Goal: Information Seeking & Learning: Learn about a topic

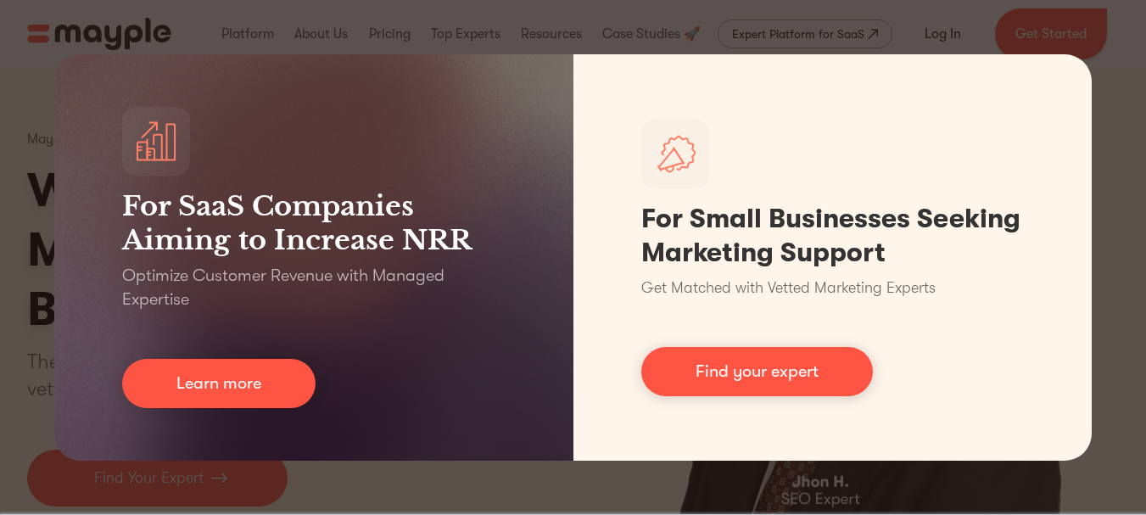
click at [818, 31] on div "For SaaS Companies Aiming to Increase NRR Optimize Customer Revenue with Manage…" at bounding box center [573, 257] width 1146 height 515
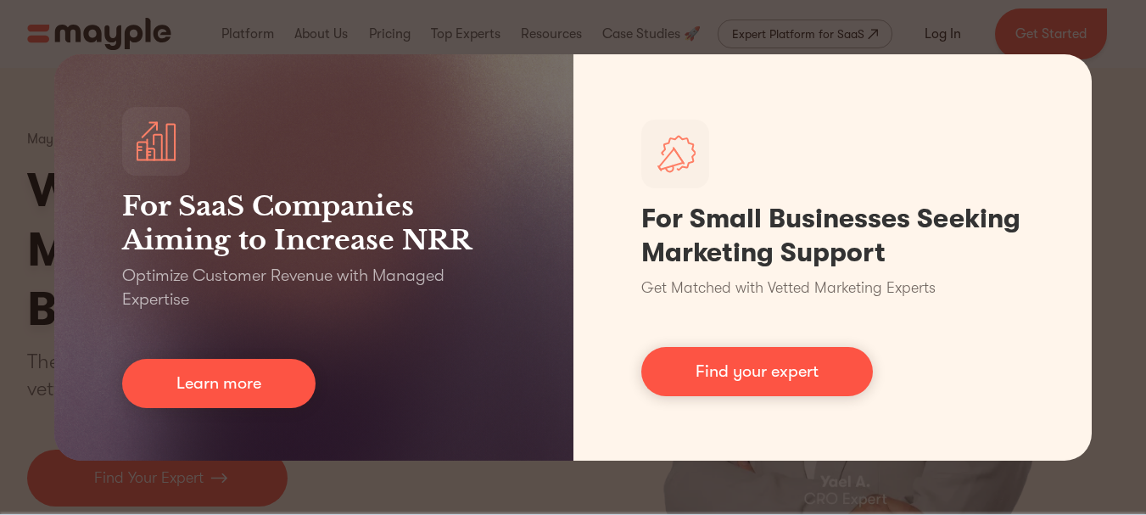
click at [979, 29] on div "For SaaS Companies Aiming to Increase NRR Optimize Customer Revenue with Manage…" at bounding box center [573, 257] width 1146 height 515
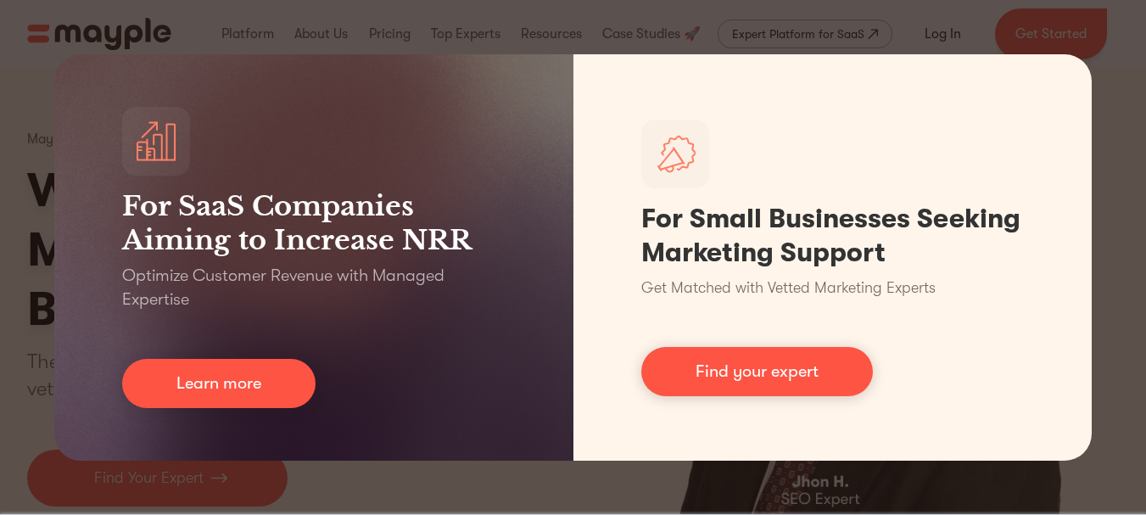
click at [916, 473] on div "For SaaS Companies Aiming to Increase NRR Optimize Customer Revenue with Manage…" at bounding box center [573, 257] width 1146 height 515
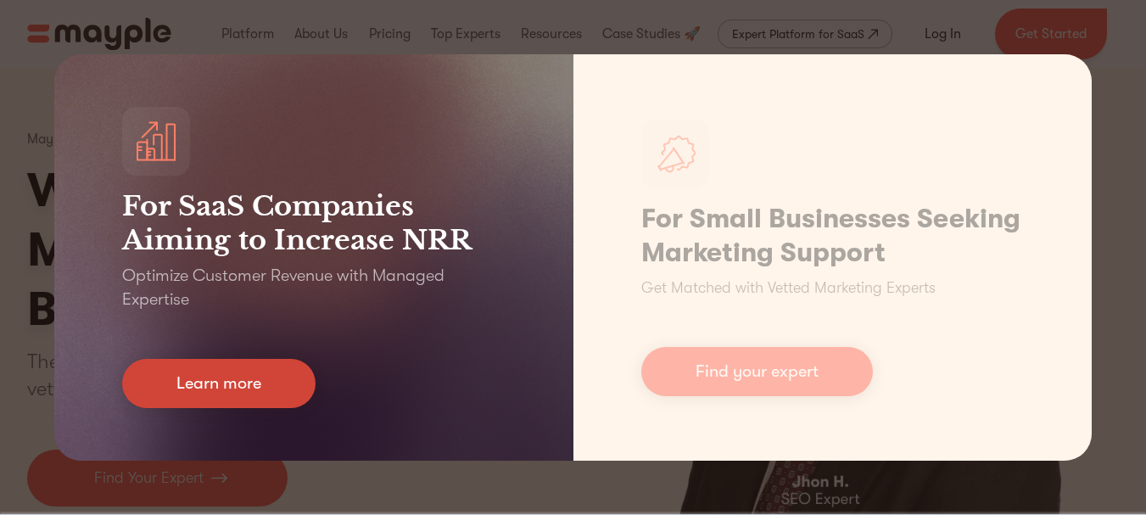
click at [291, 372] on link "Learn more" at bounding box center [218, 383] width 193 height 49
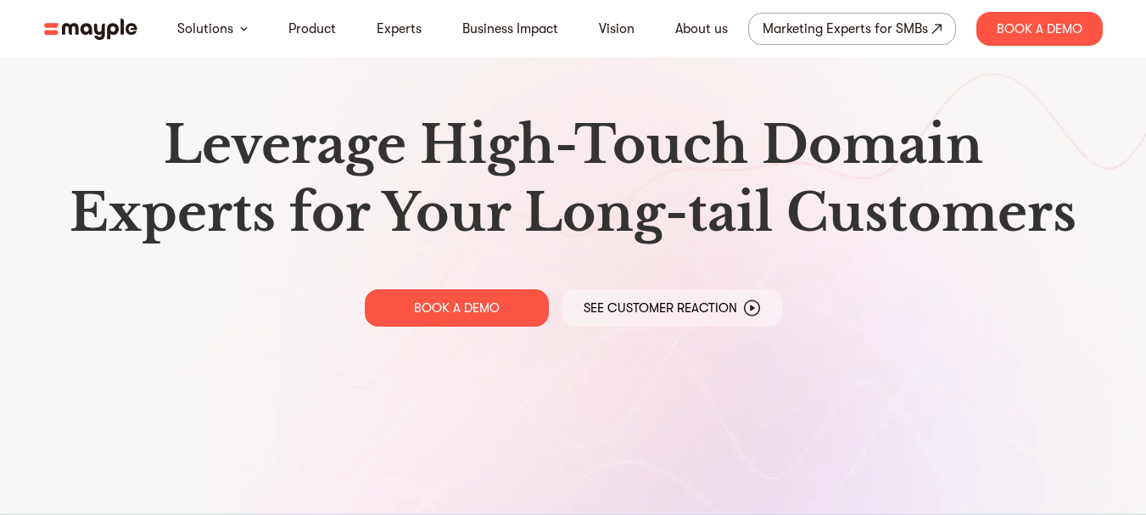
click at [1089, 328] on div "Leverage High-Touch Domain Experts for Your Long-tail Customers BOOK A DEMO See…" at bounding box center [574, 219] width 1086 height 438
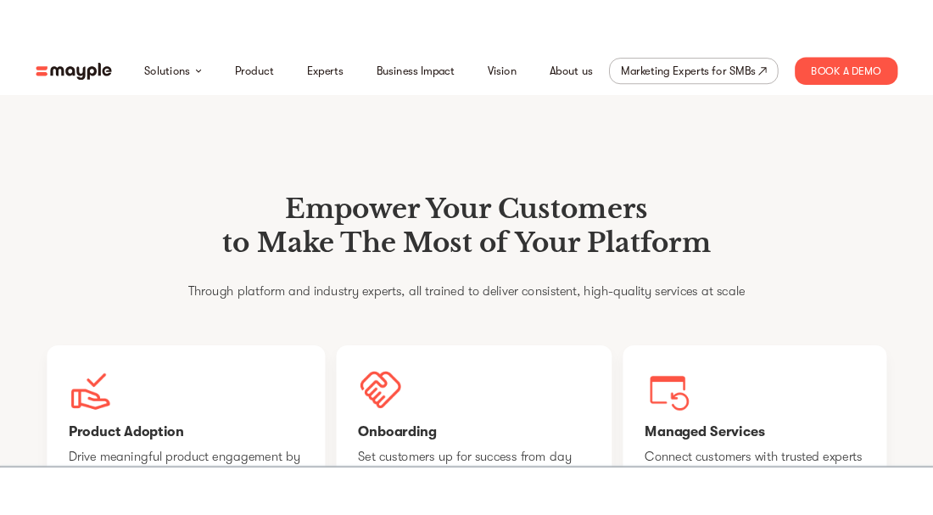
scroll to position [999, 0]
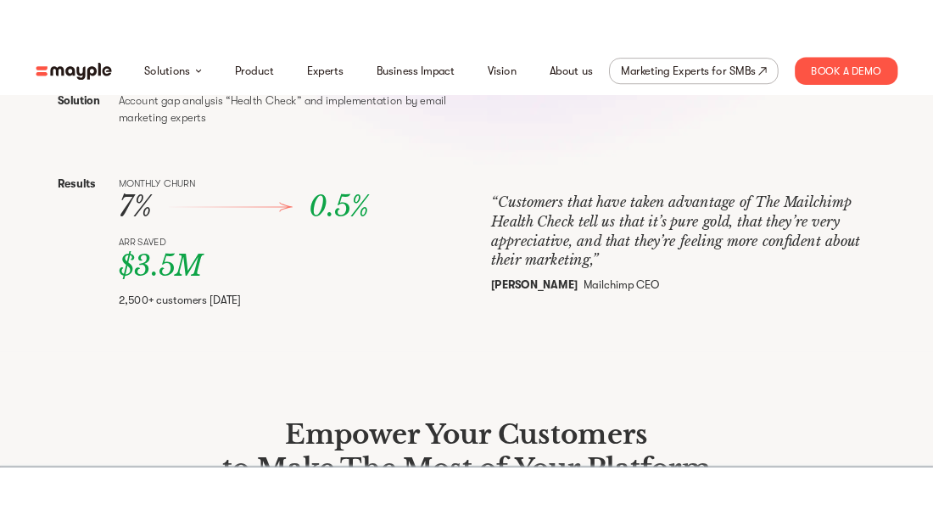
scroll to position [732, 0]
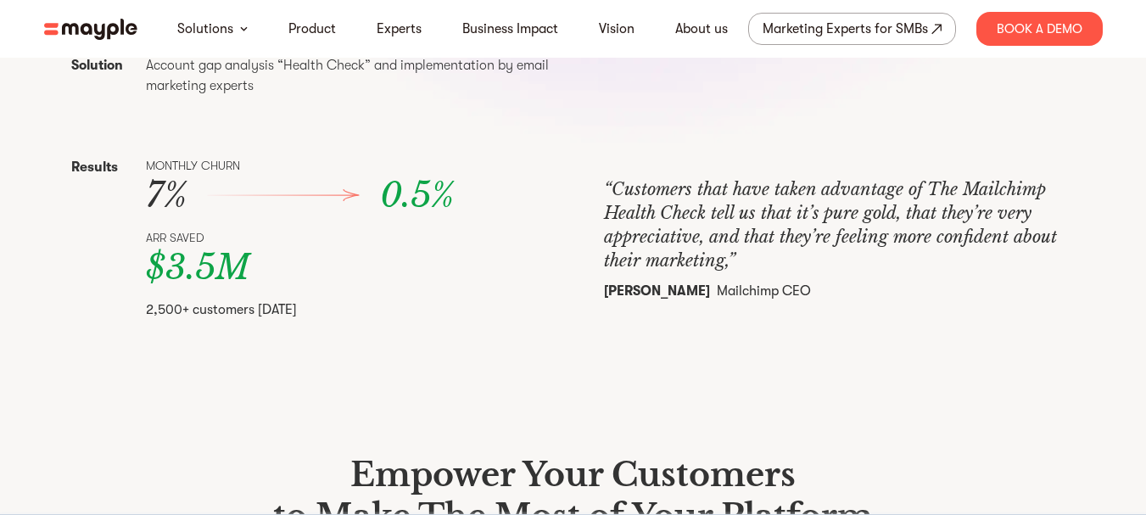
drag, startPoint x: 8, startPoint y: 400, endPoint x: 86, endPoint y: 389, distance: 78.7
click at [86, 372] on section "Mailchimp Reduced Churn by 95% [DATE] Problems Churn rate was high among unmana…" at bounding box center [574, 39] width 1086 height 667
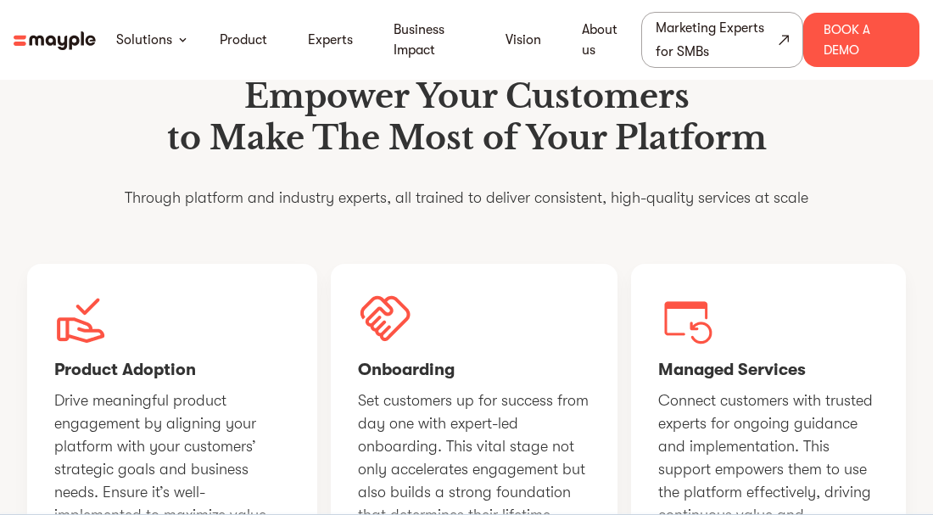
scroll to position [1109, 0]
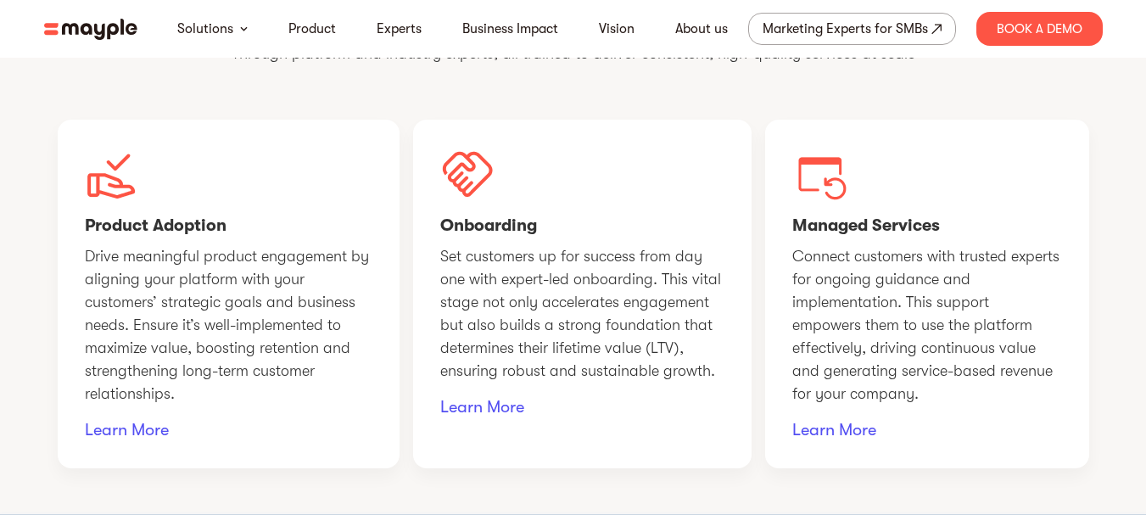
scroll to position [1257, 0]
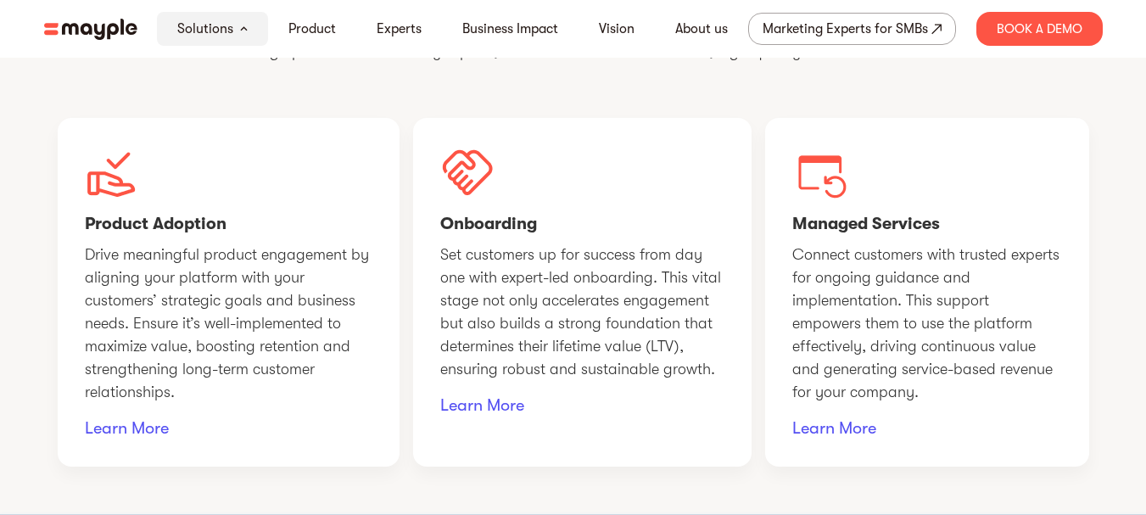
click at [472, 200] on img at bounding box center [467, 172] width 55 height 55
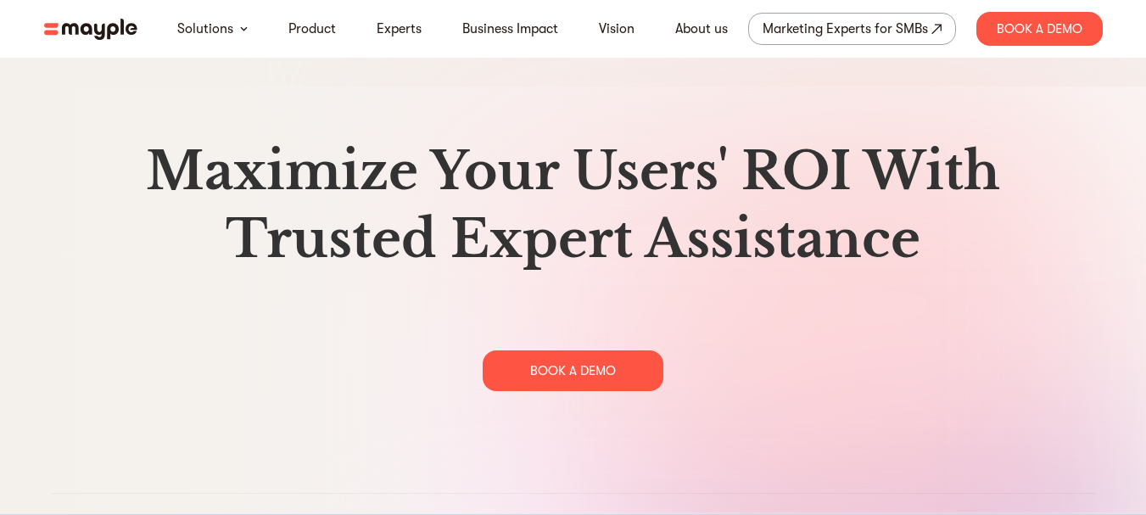
scroll to position [8734, 0]
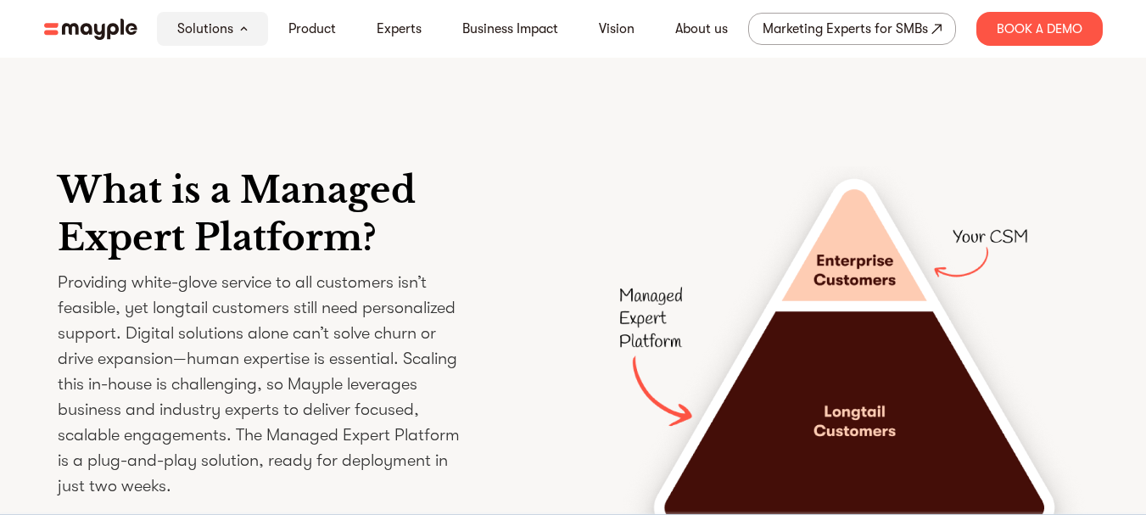
scroll to position [2249, 0]
